Goal: Task Accomplishment & Management: Use online tool/utility

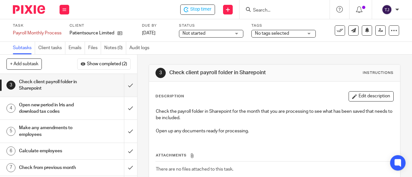
click at [200, 10] on span "Stop timer" at bounding box center [200, 9] width 21 height 7
click at [235, 50] on div "Subtasks Client tasks Emails Files Notes (0) Audit logs" at bounding box center [206, 48] width 412 height 13
click at [125, 83] on input "submit" at bounding box center [68, 85] width 137 height 23
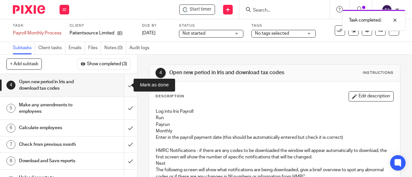
click at [124, 86] on input "submit" at bounding box center [68, 85] width 137 height 23
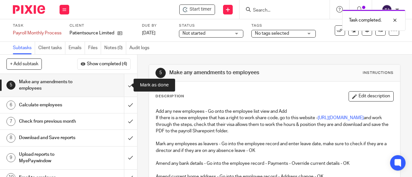
click at [125, 84] on input "submit" at bounding box center [68, 85] width 137 height 23
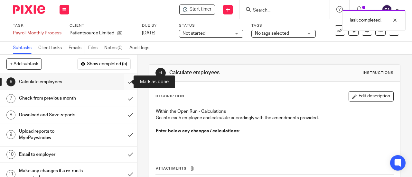
click at [126, 81] on input "submit" at bounding box center [68, 82] width 137 height 16
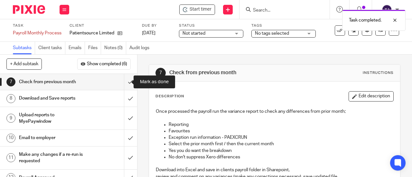
click at [126, 81] on input "submit" at bounding box center [68, 82] width 137 height 16
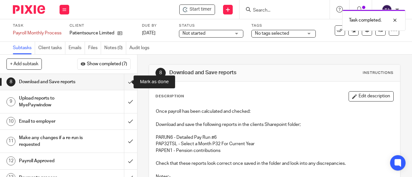
click at [126, 81] on input "submit" at bounding box center [68, 82] width 137 height 16
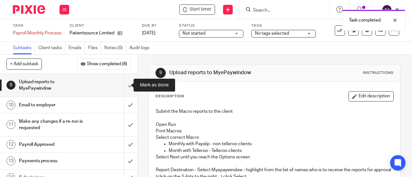
click at [126, 81] on input "submit" at bounding box center [68, 85] width 137 height 23
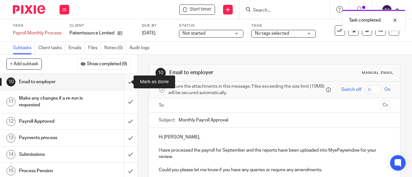
click at [126, 81] on input "submit" at bounding box center [68, 82] width 137 height 16
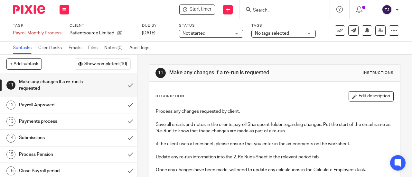
click at [274, 9] on input "Search" at bounding box center [281, 11] width 58 height 6
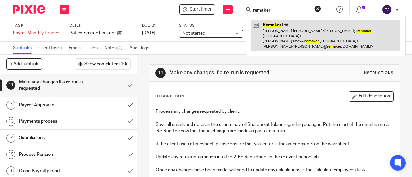
type input "remaker"
click at [278, 22] on link at bounding box center [325, 35] width 149 height 31
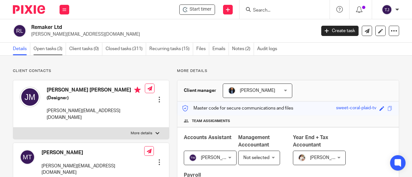
click at [57, 50] on link "Open tasks (3)" at bounding box center [49, 49] width 32 height 13
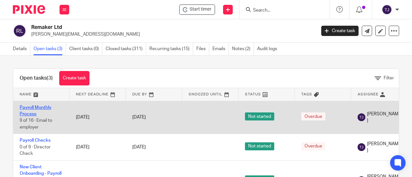
click at [41, 108] on link "Payroll Monthly Process" at bounding box center [36, 110] width 32 height 11
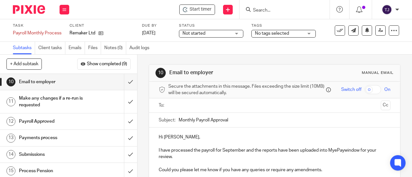
click at [258, 11] on input "Search" at bounding box center [281, 11] width 58 height 6
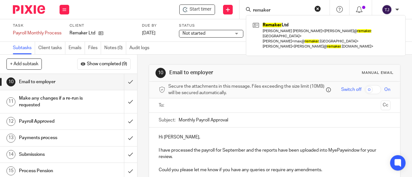
type input "remaker"
click at [149, 8] on div "Start timer Send new email Create task Add client remaker Remaker Ltd [PERSON_N…" at bounding box center [244, 9] width 336 height 19
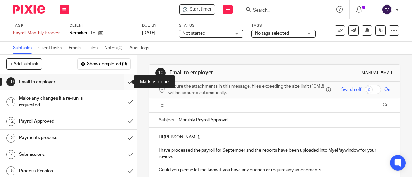
click at [123, 82] on input "submit" at bounding box center [68, 82] width 137 height 16
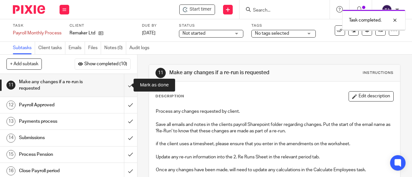
click at [123, 82] on input "submit" at bounding box center [68, 85] width 137 height 23
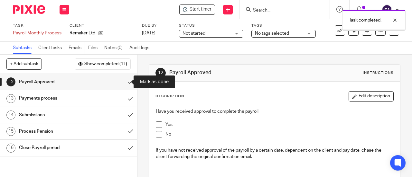
click at [123, 82] on input "submit" at bounding box center [68, 82] width 137 height 16
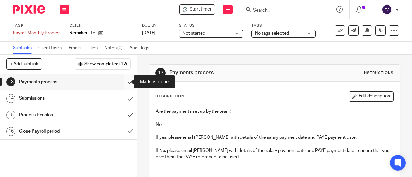
click at [123, 81] on input "submit" at bounding box center [68, 82] width 137 height 16
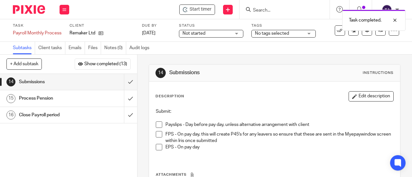
click at [159, 125] on span at bounding box center [159, 125] width 6 height 6
drag, startPoint x: 260, startPoint y: 9, endPoint x: 273, endPoint y: 21, distance: 17.1
click at [260, 10] on input "Search" at bounding box center [281, 11] width 58 height 6
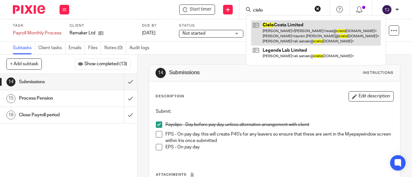
type input "cielo"
click at [281, 23] on link at bounding box center [316, 32] width 130 height 25
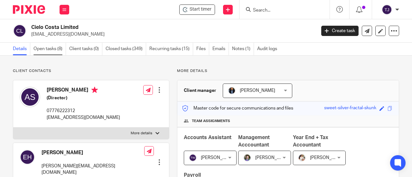
click at [57, 49] on link "Open tasks (8)" at bounding box center [49, 49] width 32 height 13
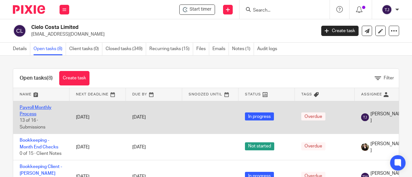
click at [41, 109] on link "Payroll Monthly Process" at bounding box center [36, 110] width 32 height 11
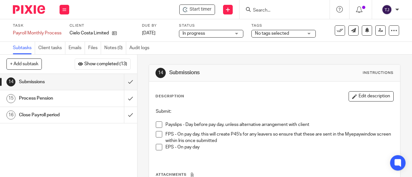
click at [195, 15] on div "Start timer Send new email Create task Add client Get Support Contact Support H…" at bounding box center [244, 9] width 336 height 19
click at [199, 13] on span "Start timer" at bounding box center [200, 9] width 22 height 7
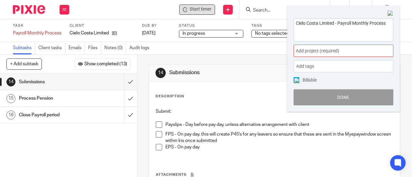
click at [323, 50] on span "Add project (required) :" at bounding box center [335, 51] width 81 height 7
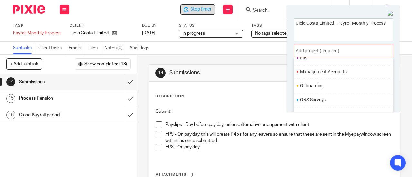
scroll to position [225, 0]
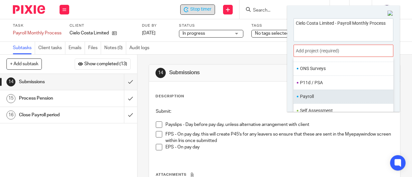
click at [325, 93] on li "Payroll" at bounding box center [342, 96] width 84 height 7
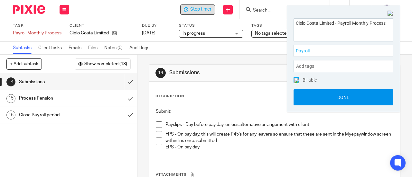
click at [326, 97] on button "Done" at bounding box center [343, 97] width 100 height 16
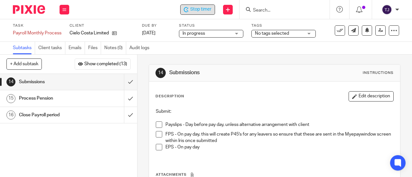
click at [156, 124] on span at bounding box center [159, 125] width 6 height 6
click at [202, 12] on span "Stop timer" at bounding box center [200, 9] width 21 height 7
click at [279, 11] on input "Search" at bounding box center [281, 11] width 58 height 6
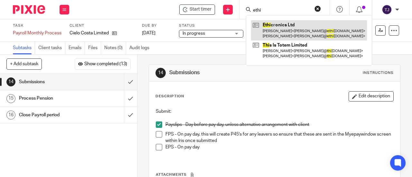
type input "ethi"
click at [279, 25] on link at bounding box center [309, 30] width 116 height 20
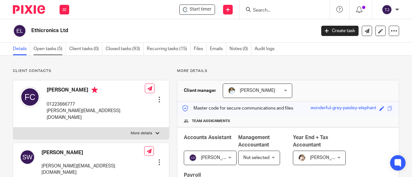
click at [47, 50] on link "Open tasks (5)" at bounding box center [49, 49] width 32 height 13
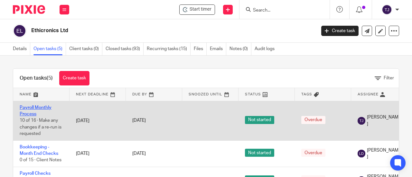
click at [46, 109] on link "Payroll Monthly Process" at bounding box center [36, 110] width 32 height 11
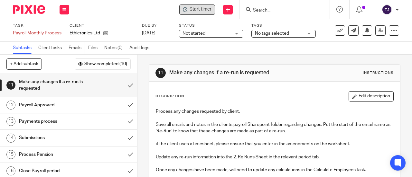
click at [206, 9] on span "Start timer" at bounding box center [200, 9] width 22 height 7
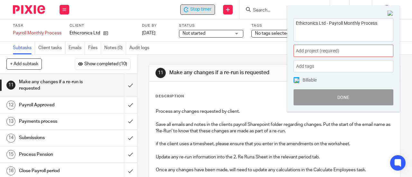
click at [296, 50] on span "Add project (required) :" at bounding box center [335, 51] width 81 height 7
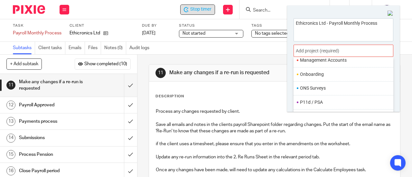
scroll to position [236, 0]
click at [314, 83] on li "Payroll" at bounding box center [342, 85] width 84 height 7
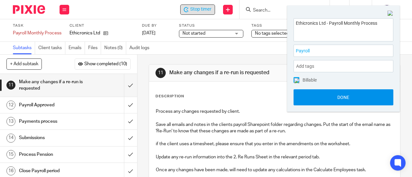
click at [322, 100] on button "Done" at bounding box center [343, 97] width 100 height 16
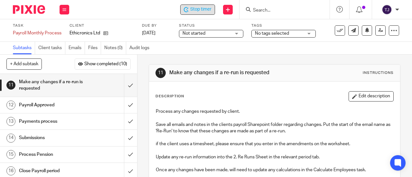
drag, startPoint x: 291, startPoint y: 59, endPoint x: 299, endPoint y: 54, distance: 8.9
click at [291, 59] on div "11 Make any changes if a re-run is requested Instructions Description Edit desc…" at bounding box center [274, 175] width 251 height 241
click at [125, 85] on input "submit" at bounding box center [68, 85] width 137 height 23
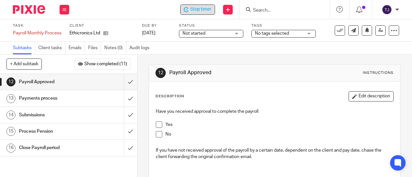
click at [204, 10] on span "Stop timer" at bounding box center [200, 9] width 21 height 7
click at [259, 11] on input "Search" at bounding box center [281, 11] width 58 height 6
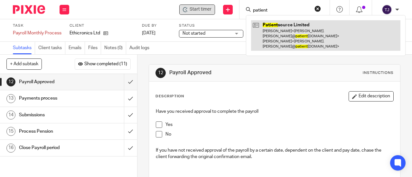
type input "patient"
click at [267, 24] on link at bounding box center [325, 35] width 149 height 31
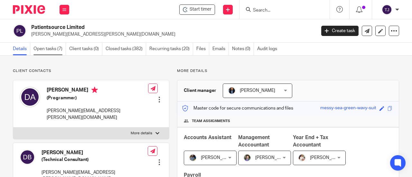
click at [43, 49] on link "Open tasks (7)" at bounding box center [49, 49] width 32 height 13
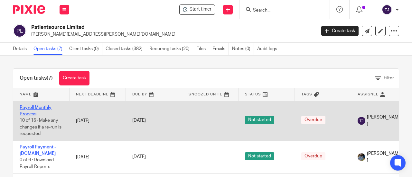
click at [43, 106] on link "Payroll Monthly Process" at bounding box center [36, 110] width 32 height 11
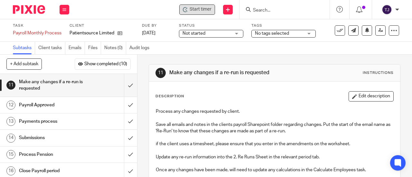
click at [193, 9] on span "Start timer" at bounding box center [200, 9] width 22 height 7
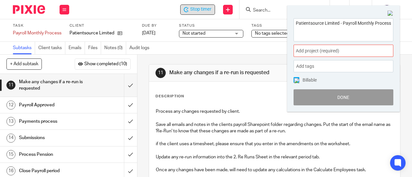
click at [318, 51] on span "Add project (required) :" at bounding box center [335, 51] width 81 height 7
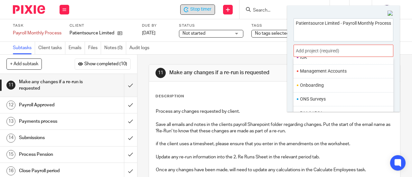
scroll to position [236, 0]
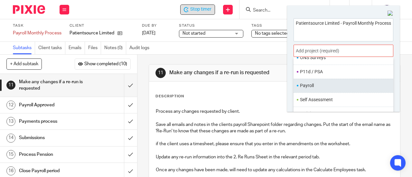
click at [321, 82] on li "Payroll" at bounding box center [342, 85] width 84 height 7
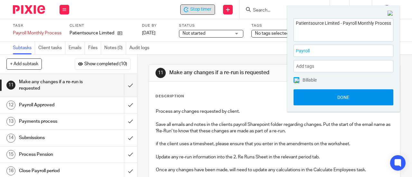
click at [325, 99] on button "Done" at bounding box center [343, 97] width 100 height 16
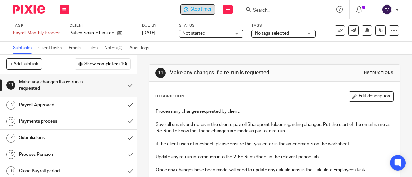
click at [210, 33] on span "Not started" at bounding box center [206, 33] width 48 height 7
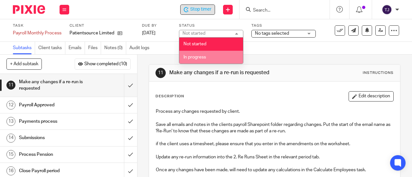
click at [210, 57] on li "In progress" at bounding box center [211, 57] width 64 height 13
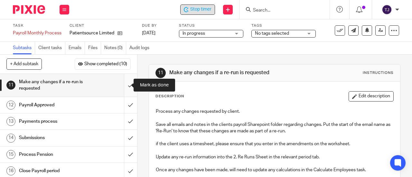
click at [123, 85] on input "submit" at bounding box center [68, 85] width 137 height 23
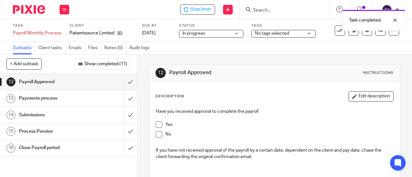
click at [159, 123] on span at bounding box center [159, 125] width 6 height 6
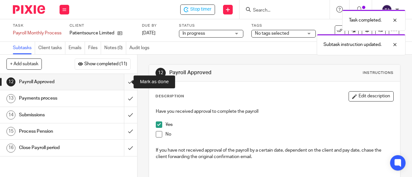
click at [125, 81] on input "submit" at bounding box center [68, 82] width 137 height 16
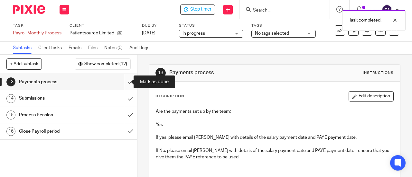
drag, startPoint x: 0, startPoint y: 0, endPoint x: 125, endPoint y: 81, distance: 149.1
click at [125, 81] on input "submit" at bounding box center [68, 82] width 137 height 16
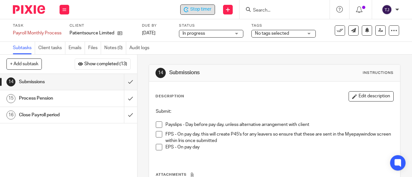
click at [194, 12] on span "Stop timer" at bounding box center [200, 9] width 21 height 7
click at [266, 10] on input "Search" at bounding box center [281, 11] width 58 height 6
click at [266, 11] on input "Search" at bounding box center [281, 11] width 58 height 6
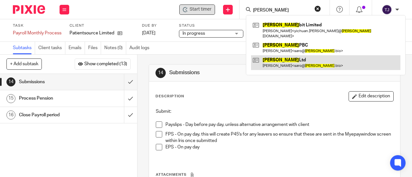
type input "[PERSON_NAME]"
click at [266, 55] on link at bounding box center [325, 62] width 149 height 15
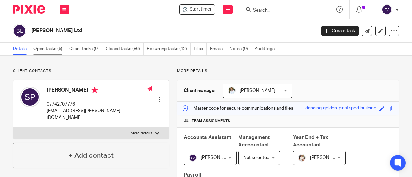
click at [41, 49] on link "Open tasks (5)" at bounding box center [49, 49] width 32 height 13
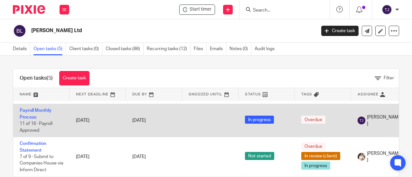
scroll to position [60, 0]
click at [45, 108] on link "Payroll Monthly Process" at bounding box center [36, 113] width 32 height 11
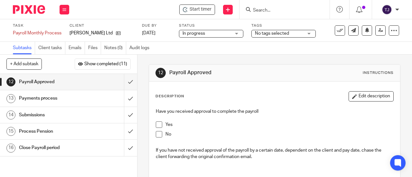
click at [157, 124] on span at bounding box center [159, 125] width 6 height 6
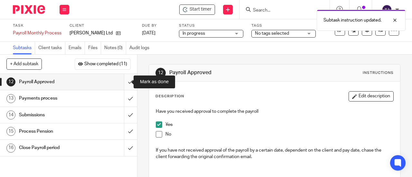
click at [123, 83] on input "submit" at bounding box center [68, 82] width 137 height 16
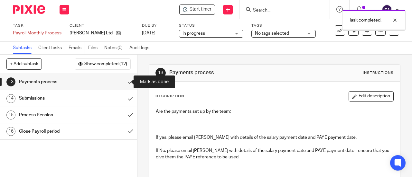
click at [123, 83] on input "submit" at bounding box center [68, 82] width 137 height 16
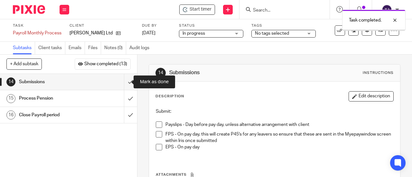
click at [123, 83] on input "submit" at bounding box center [68, 82] width 137 height 16
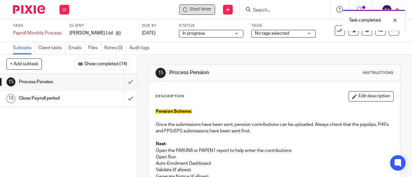
click at [202, 9] on span "Start timer" at bounding box center [200, 9] width 22 height 7
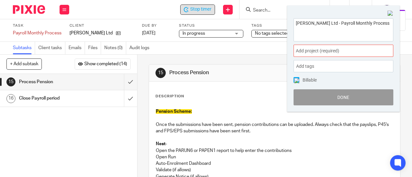
click at [328, 50] on span "Add project (required) :" at bounding box center [335, 51] width 81 height 7
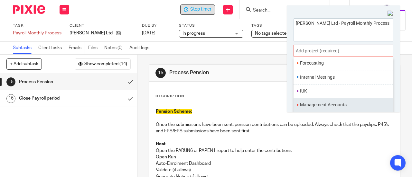
scroll to position [236, 0]
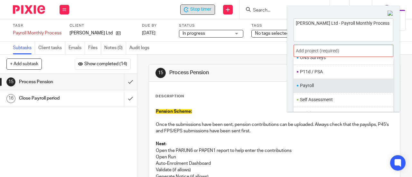
click at [322, 82] on li "Payroll" at bounding box center [342, 85] width 84 height 7
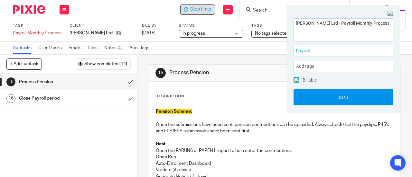
click at [324, 94] on button "Done" at bounding box center [343, 97] width 100 height 16
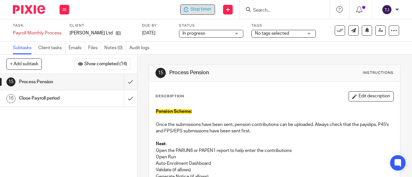
click at [201, 8] on span "Stop timer" at bounding box center [200, 9] width 21 height 7
click at [114, 20] on div "Task Payroll Monthly Process Save Payroll Monthly Process 14 /16 Client [PERSON…" at bounding box center [206, 30] width 412 height 23
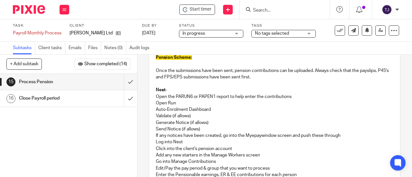
scroll to position [64, 0]
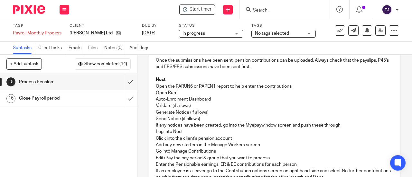
click at [115, 131] on div "1 Timesheet entry used? 2 Check worksheet for any changes or notes 3 Check clie…" at bounding box center [68, 125] width 137 height 103
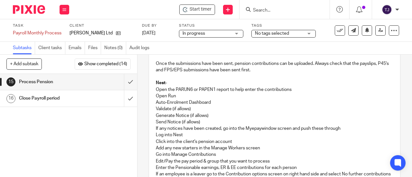
scroll to position [0, 0]
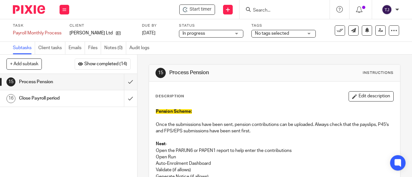
click at [271, 9] on input "Search" at bounding box center [281, 11] width 58 height 6
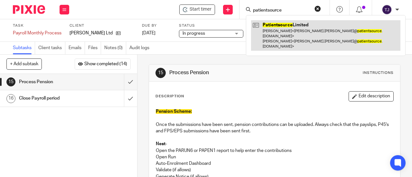
type input "patientsource"
click at [275, 24] on link at bounding box center [325, 35] width 149 height 31
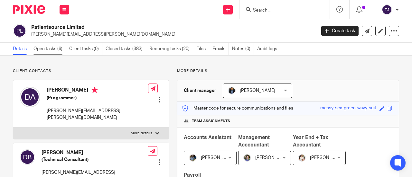
click at [48, 50] on link "Open tasks (6)" at bounding box center [49, 49] width 32 height 13
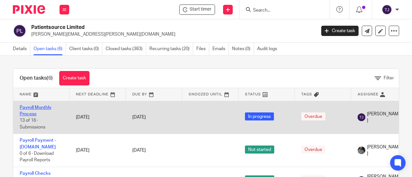
click at [44, 108] on link "Payroll Monthly Process" at bounding box center [36, 110] width 32 height 11
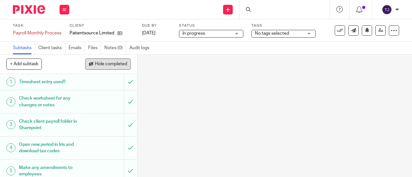
click at [109, 62] on span "Hide completed" at bounding box center [111, 64] width 32 height 5
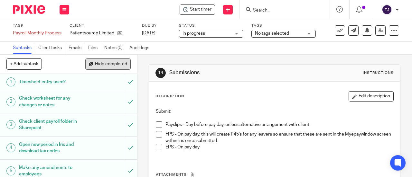
click at [109, 62] on span "Hide completed" at bounding box center [111, 64] width 32 height 5
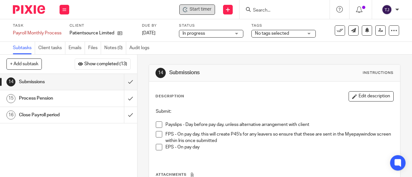
click at [201, 8] on span "Start timer" at bounding box center [200, 9] width 22 height 7
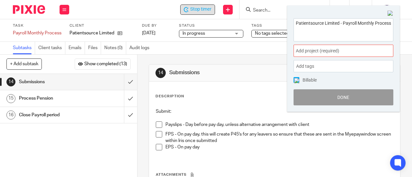
click at [336, 50] on span "Add project (required) :" at bounding box center [335, 51] width 81 height 7
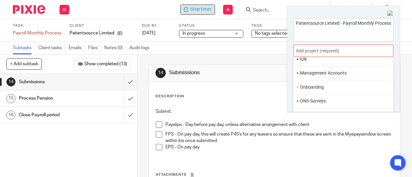
scroll to position [236, 0]
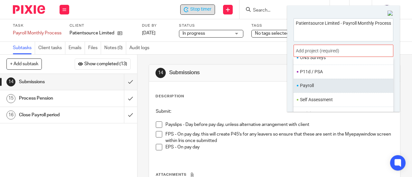
click at [311, 82] on li "Payroll" at bounding box center [342, 85] width 84 height 7
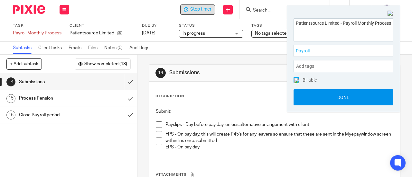
click at [318, 98] on button "Done" at bounding box center [343, 97] width 100 height 16
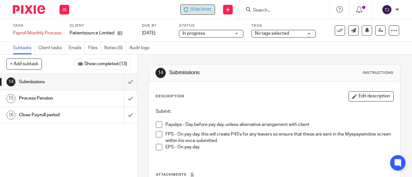
click at [156, 124] on span at bounding box center [159, 125] width 6 height 6
click at [199, 11] on span "Stop timer" at bounding box center [200, 9] width 21 height 7
click at [262, 9] on input "Search" at bounding box center [281, 11] width 58 height 6
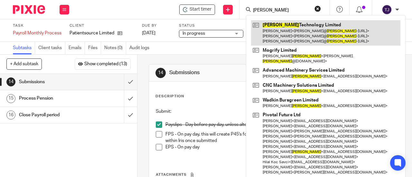
type input "foster"
click at [270, 23] on link at bounding box center [325, 32] width 149 height 25
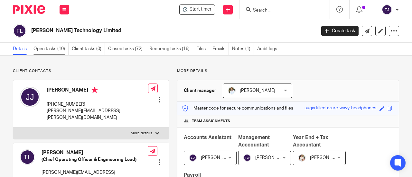
click at [53, 47] on link "Open tasks (10)" at bounding box center [50, 49] width 35 height 13
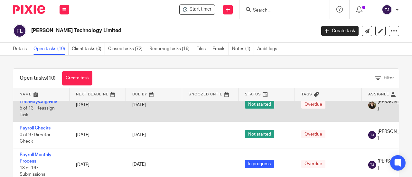
scroll to position [129, 0]
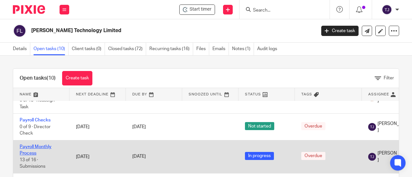
click at [41, 145] on link "Payroll Monthly Process" at bounding box center [36, 150] width 32 height 11
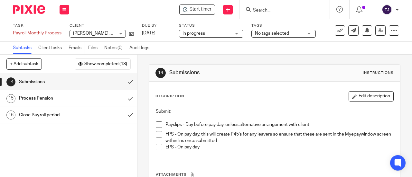
click at [156, 125] on span at bounding box center [159, 125] width 6 height 6
click at [268, 4] on div at bounding box center [284, 9] width 90 height 19
click at [269, 8] on input "Search" at bounding box center [281, 11] width 58 height 6
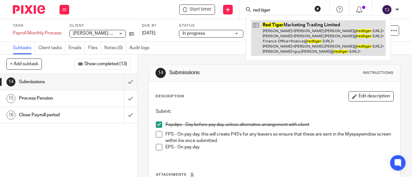
type input "red tiger"
click at [267, 23] on link at bounding box center [318, 38] width 134 height 36
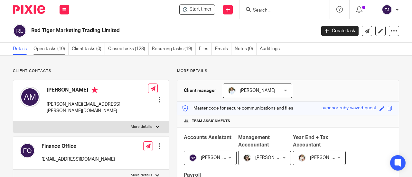
click at [38, 50] on link "Open tasks (10)" at bounding box center [50, 49] width 35 height 13
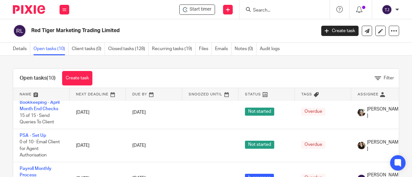
scroll to position [96, 0]
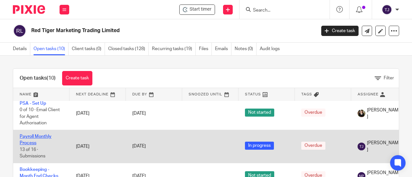
click at [37, 137] on link "Payroll Monthly Process" at bounding box center [36, 139] width 32 height 11
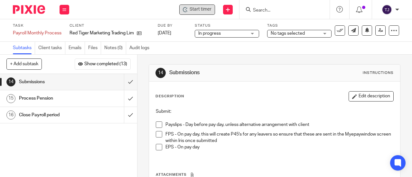
click at [194, 13] on span "Start timer" at bounding box center [200, 9] width 22 height 7
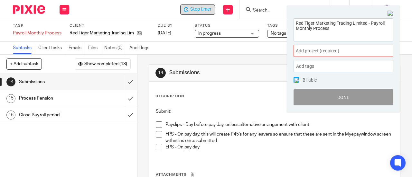
click at [311, 53] on span "Add project (required) :" at bounding box center [335, 51] width 81 height 7
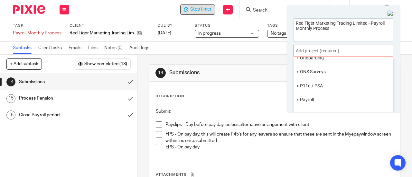
scroll to position [236, 0]
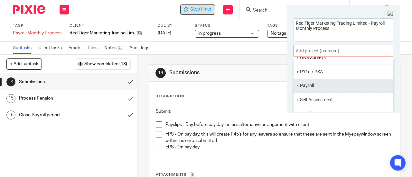
click at [309, 83] on li "Payroll" at bounding box center [342, 85] width 84 height 7
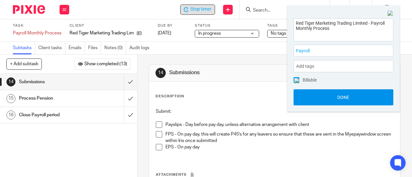
click at [318, 104] on button "Done" at bounding box center [343, 97] width 100 height 16
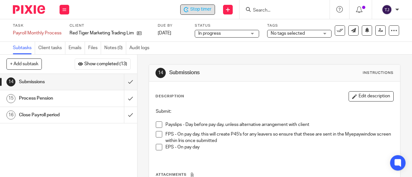
click at [156, 126] on span at bounding box center [159, 125] width 6 height 6
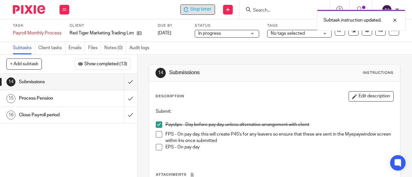
click at [206, 9] on div "Subtask instruction updated." at bounding box center [305, 18] width 199 height 24
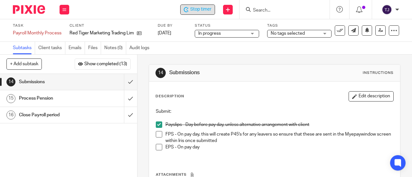
click at [202, 11] on span "Stop timer" at bounding box center [200, 9] width 21 height 7
click at [269, 11] on input "Search" at bounding box center [281, 11] width 58 height 6
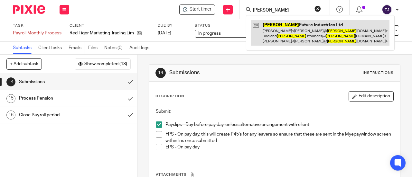
type input "decorte"
click at [272, 24] on link at bounding box center [320, 32] width 138 height 25
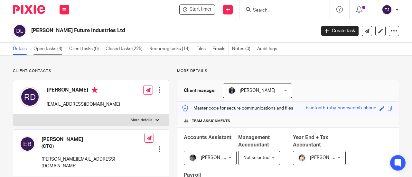
click at [45, 49] on link "Open tasks (4)" at bounding box center [49, 49] width 32 height 13
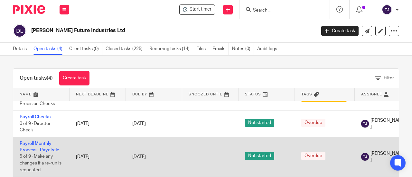
scroll to position [34, 0]
click at [39, 141] on link "Payroll Monthly Process - Paycircle" at bounding box center [40, 146] width 40 height 11
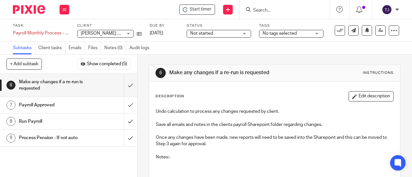
click at [202, 33] on span "Not started" at bounding box center [201, 33] width 23 height 5
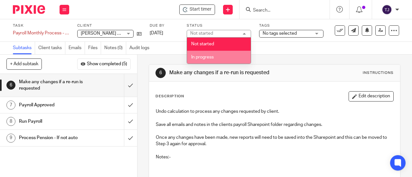
click at [203, 58] on span "In progress" at bounding box center [202, 57] width 23 height 5
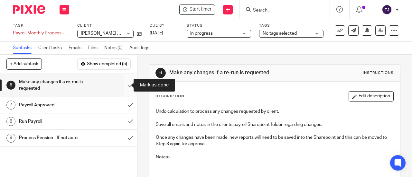
click at [125, 85] on input "submit" at bounding box center [68, 85] width 137 height 23
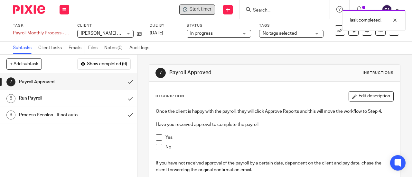
click at [200, 12] on span "Start timer" at bounding box center [200, 9] width 22 height 7
click at [202, 9] on span "Start timer" at bounding box center [200, 9] width 22 height 7
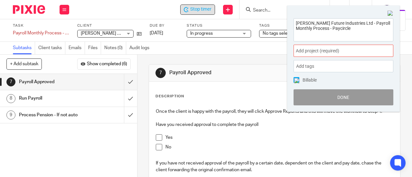
click at [320, 50] on span "Add project (required) :" at bounding box center [335, 51] width 81 height 7
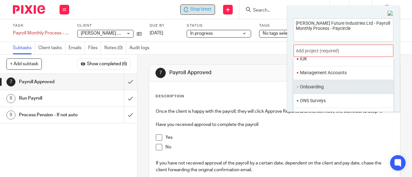
scroll to position [236, 0]
click at [325, 87] on ul "Payroll" at bounding box center [343, 86] width 100 height 14
click at [305, 83] on li "Payroll" at bounding box center [342, 85] width 84 height 7
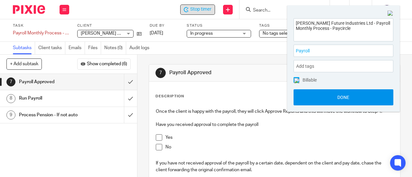
drag, startPoint x: 337, startPoint y: 96, endPoint x: 353, endPoint y: 91, distance: 16.7
click at [340, 96] on button "Done" at bounding box center [343, 97] width 100 height 16
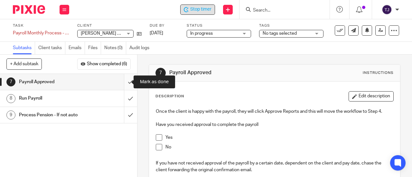
click at [124, 82] on input "submit" at bounding box center [68, 82] width 137 height 16
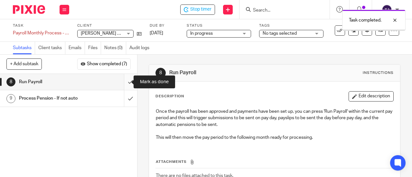
click at [123, 82] on input "submit" at bounding box center [68, 82] width 137 height 16
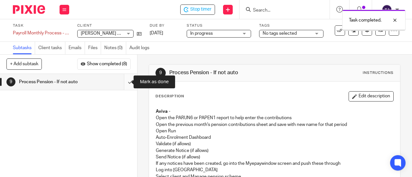
drag, startPoint x: 0, startPoint y: 0, endPoint x: 124, endPoint y: 82, distance: 148.5
click at [124, 82] on input "submit" at bounding box center [68, 82] width 137 height 16
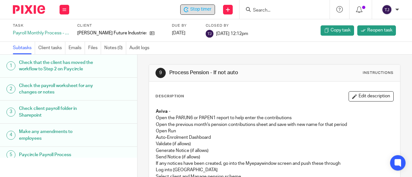
click at [189, 9] on div "Stop timer" at bounding box center [198, 9] width 28 height 7
click at [255, 10] on input "Search" at bounding box center [281, 11] width 58 height 6
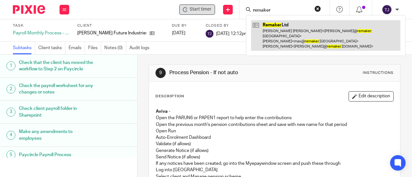
type input "remaker"
click at [269, 24] on link at bounding box center [325, 35] width 149 height 31
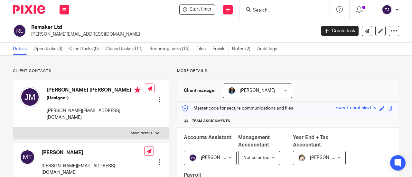
click at [267, 29] on div "Remaker Ltd humphrey@remaker.uk" at bounding box center [171, 31] width 280 height 14
click at [45, 49] on link "Open tasks (3)" at bounding box center [49, 49] width 32 height 13
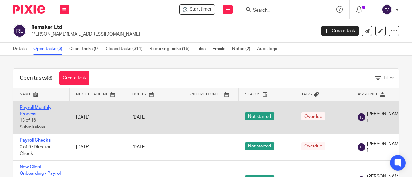
click at [43, 107] on link "Payroll Monthly Process" at bounding box center [36, 110] width 32 height 11
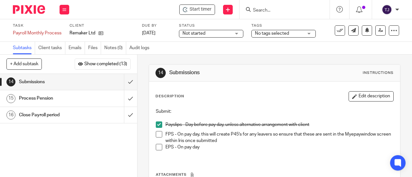
click at [157, 134] on span at bounding box center [159, 134] width 6 height 6
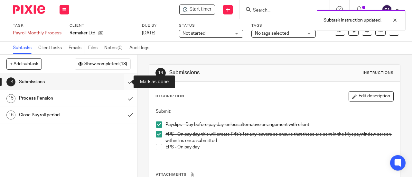
click at [124, 83] on input "submit" at bounding box center [68, 82] width 137 height 16
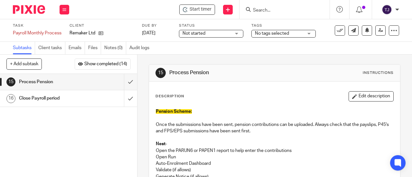
click at [270, 11] on input "Search" at bounding box center [281, 11] width 58 height 6
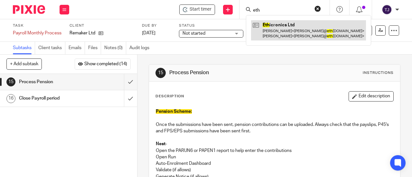
type input "eth"
click at [272, 25] on link at bounding box center [308, 30] width 115 height 20
